Goal: Find specific page/section: Find specific page/section

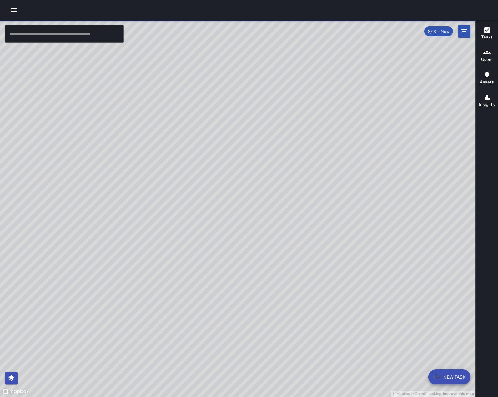
click at [447, 30] on span "8/18 — Now" at bounding box center [439, 31] width 29 height 5
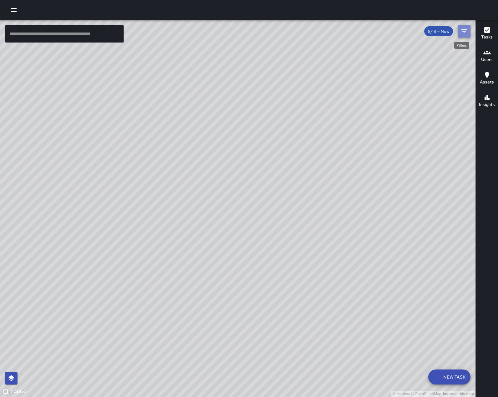
click at [461, 32] on icon "Filters" at bounding box center [465, 32] width 8 height 8
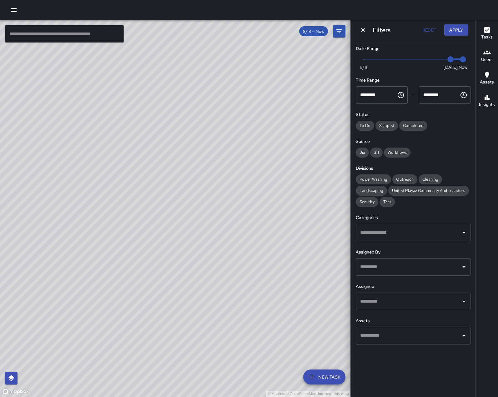
click at [383, 70] on div "Now [DATE] [DATE] 4:14 pm" at bounding box center [413, 63] width 115 height 17
type input "*"
click at [399, 62] on span "Now [DATE] [DATE] 4:14 pm" at bounding box center [414, 59] width 100 height 9
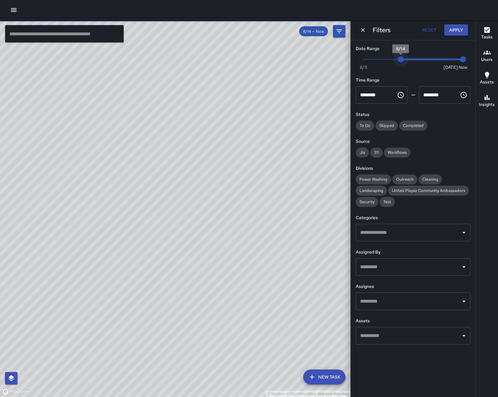
drag, startPoint x: 399, startPoint y: 62, endPoint x: 407, endPoint y: 61, distance: 7.9
click at [404, 61] on span "8/14" at bounding box center [401, 59] width 6 height 6
drag, startPoint x: 402, startPoint y: 61, endPoint x: 406, endPoint y: 61, distance: 3.8
click at [404, 61] on span "8/14" at bounding box center [401, 59] width 6 height 6
drag, startPoint x: 463, startPoint y: 59, endPoint x: 418, endPoint y: 58, distance: 45.4
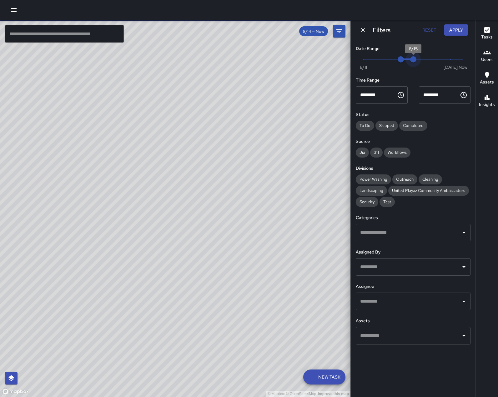
click at [417, 58] on span "8/15" at bounding box center [414, 59] width 6 height 6
drag, startPoint x: 401, startPoint y: 59, endPoint x: 410, endPoint y: 60, distance: 8.9
click at [410, 60] on span "Now [DATE] 8/14 8/15" at bounding box center [414, 59] width 100 height 9
click at [411, 60] on span "8/15" at bounding box center [414, 59] width 6 height 6
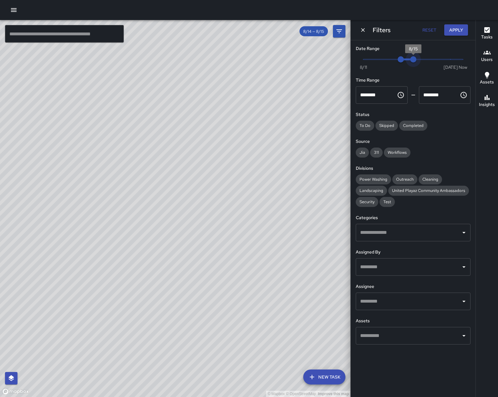
click at [414, 61] on span "8/15" at bounding box center [414, 59] width 6 height 6
drag, startPoint x: 402, startPoint y: 60, endPoint x: 411, endPoint y: 60, distance: 9.1
click at [411, 60] on span "Now [DATE] 8/14 8/15" at bounding box center [414, 59] width 100 height 9
click at [413, 60] on span "8/15" at bounding box center [414, 59] width 6 height 6
type input "*"
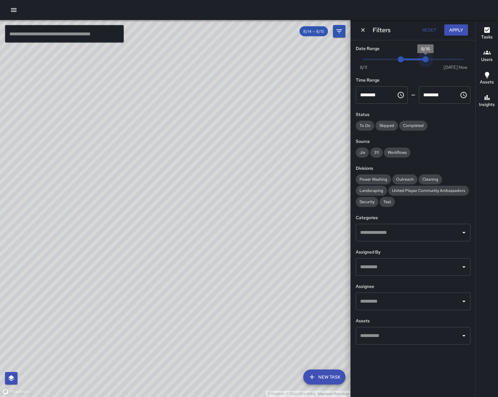
drag, startPoint x: 415, startPoint y: 59, endPoint x: 421, endPoint y: 59, distance: 6.3
click at [423, 59] on span "8/16" at bounding box center [426, 59] width 6 height 6
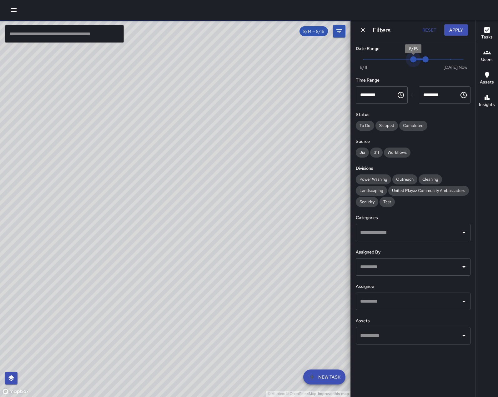
drag, startPoint x: 402, startPoint y: 60, endPoint x: 411, endPoint y: 61, distance: 9.2
click at [411, 61] on span "8/15" at bounding box center [414, 59] width 6 height 6
type input "*"
drag, startPoint x: 414, startPoint y: 60, endPoint x: 405, endPoint y: 60, distance: 9.4
click at [404, 60] on span "8/14" at bounding box center [401, 59] width 6 height 6
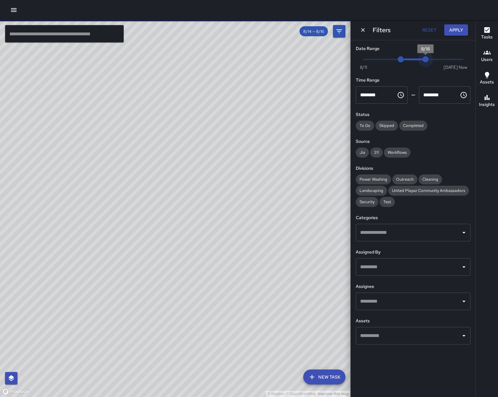
type input "*"
drag, startPoint x: 424, startPoint y: 60, endPoint x: 416, endPoint y: 60, distance: 8.1
click at [416, 60] on span "8/15" at bounding box center [414, 59] width 6 height 6
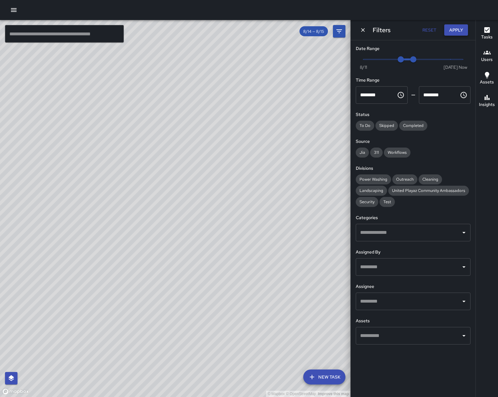
click at [459, 27] on button "Apply" at bounding box center [457, 30] width 24 height 12
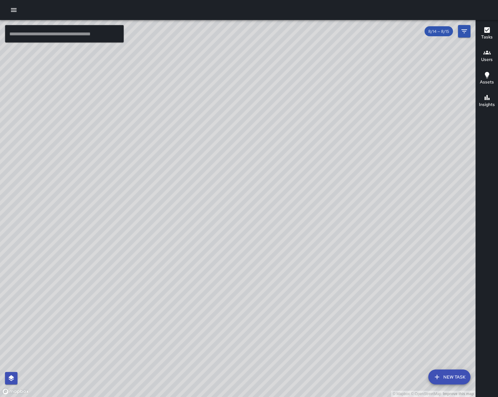
click at [487, 57] on h6 "Users" at bounding box center [488, 59] width 12 height 7
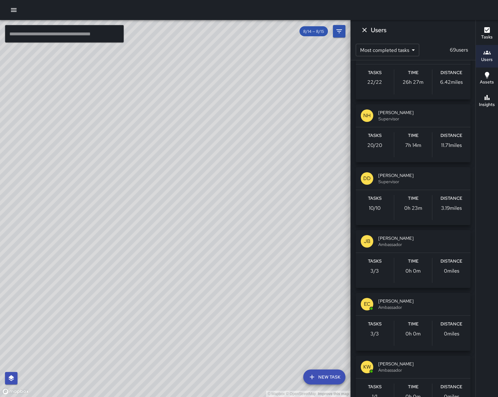
scroll to position [970, 0]
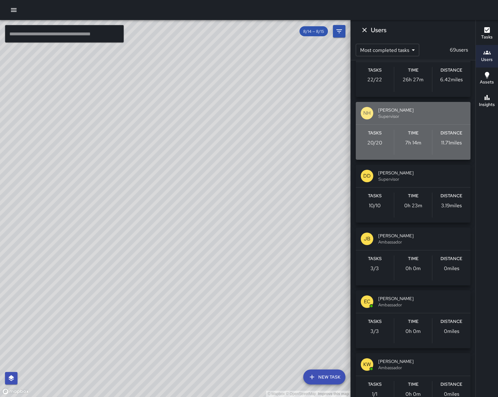
click at [422, 120] on span "Supervisor" at bounding box center [422, 116] width 87 height 6
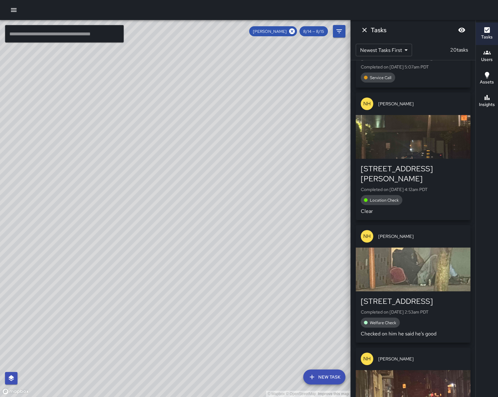
scroll to position [31, 0]
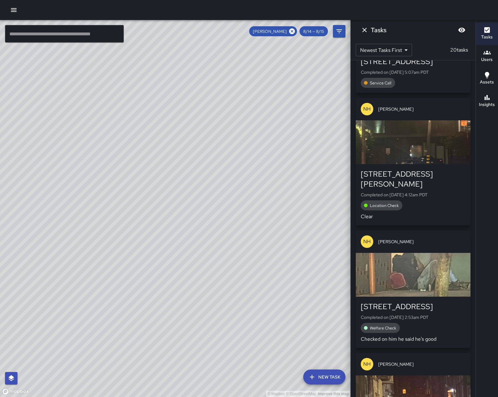
click at [149, 212] on div "© Mapbox © OpenStreetMap Improve this map" at bounding box center [175, 208] width 351 height 377
drag, startPoint x: 202, startPoint y: 273, endPoint x: 114, endPoint y: 232, distance: 96.6
click at [114, 232] on div "© Mapbox © OpenStreetMap Improve this map" at bounding box center [175, 208] width 351 height 377
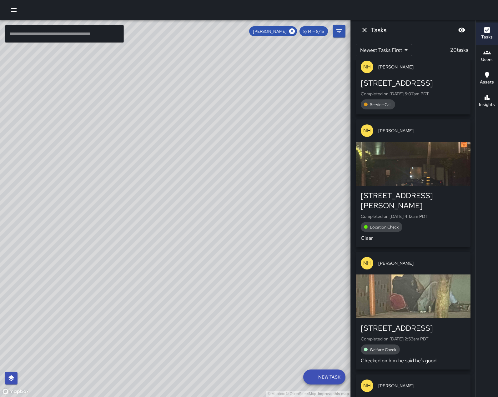
scroll to position [0, 0]
